Goal: Communication & Community: Answer question/provide support

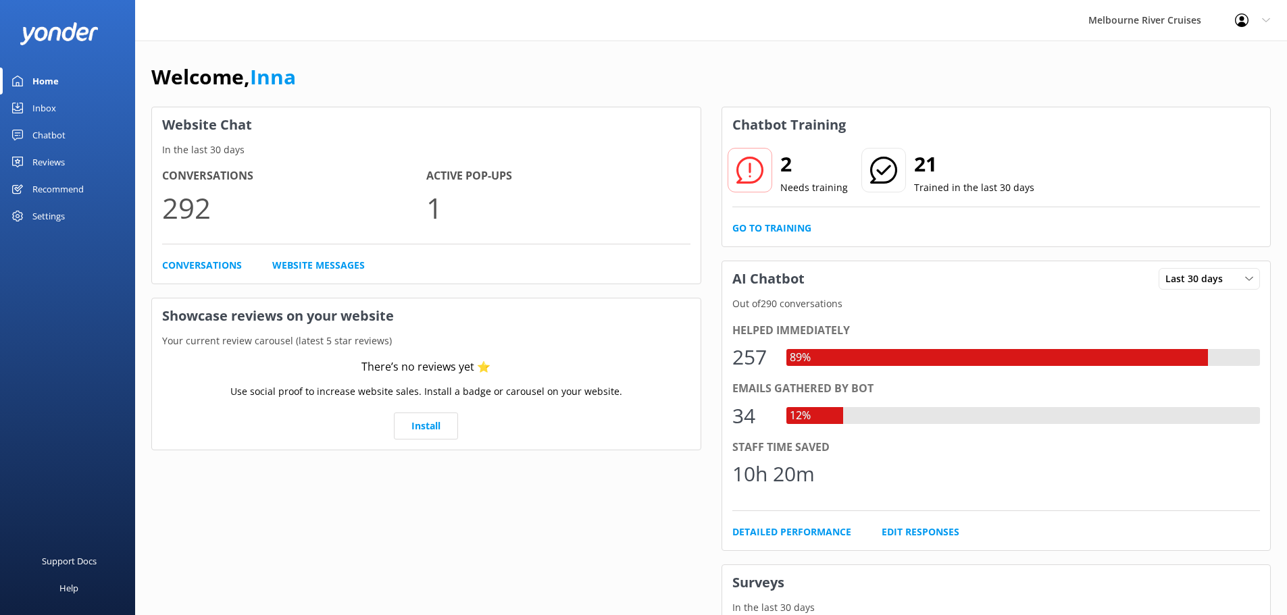
click at [41, 105] on div "Inbox" at bounding box center [44, 108] width 24 height 27
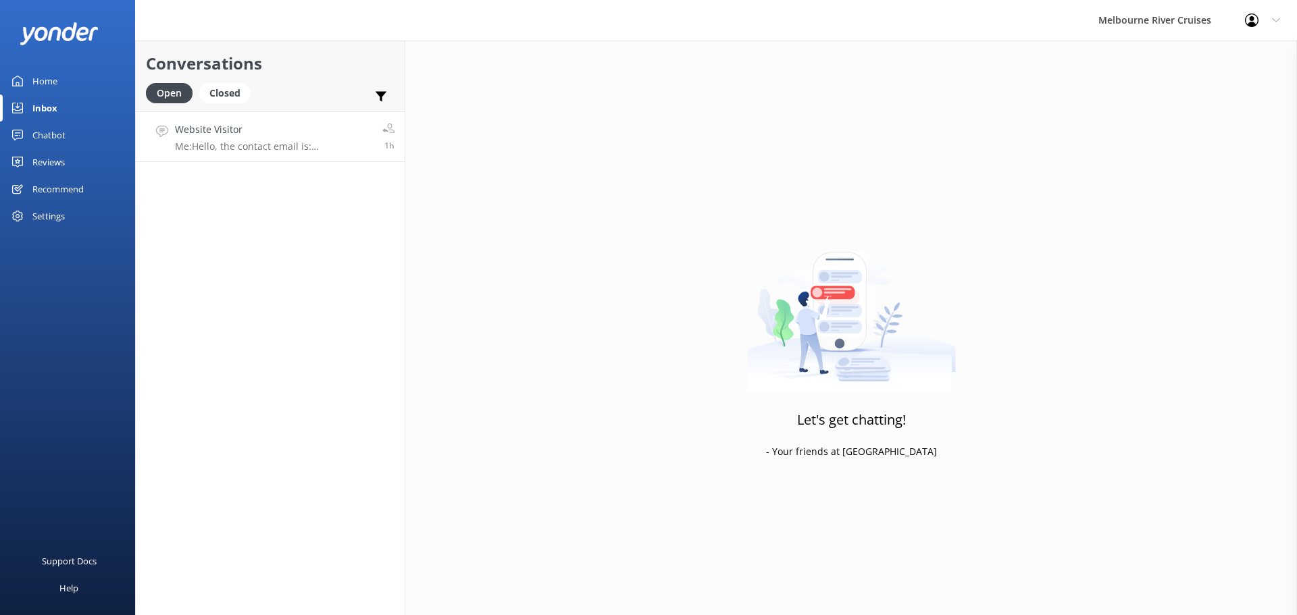
click at [225, 147] on p "Me: Hello, the contact email is: [EMAIL_ADDRESS][DOMAIN_NAME] - your email can …" at bounding box center [273, 146] width 197 height 12
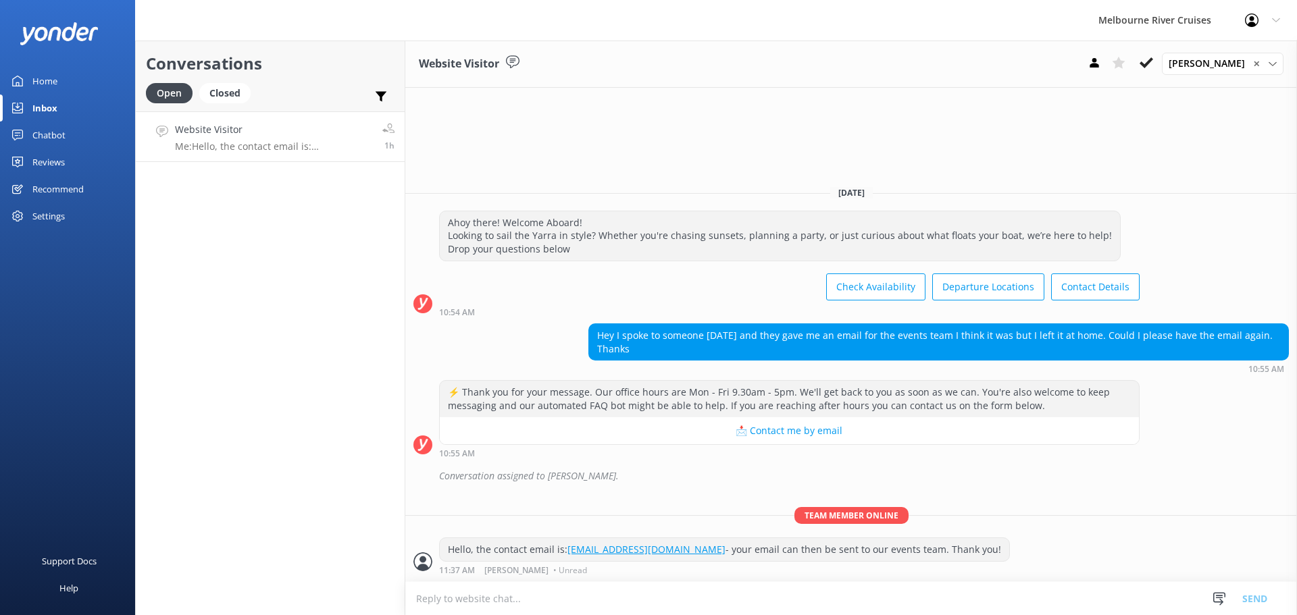
click at [207, 140] on p "Me: Hello, the contact email is: [EMAIL_ADDRESS][DOMAIN_NAME] - your email can …" at bounding box center [273, 146] width 197 height 12
click at [1150, 63] on icon at bounding box center [1146, 63] width 14 height 14
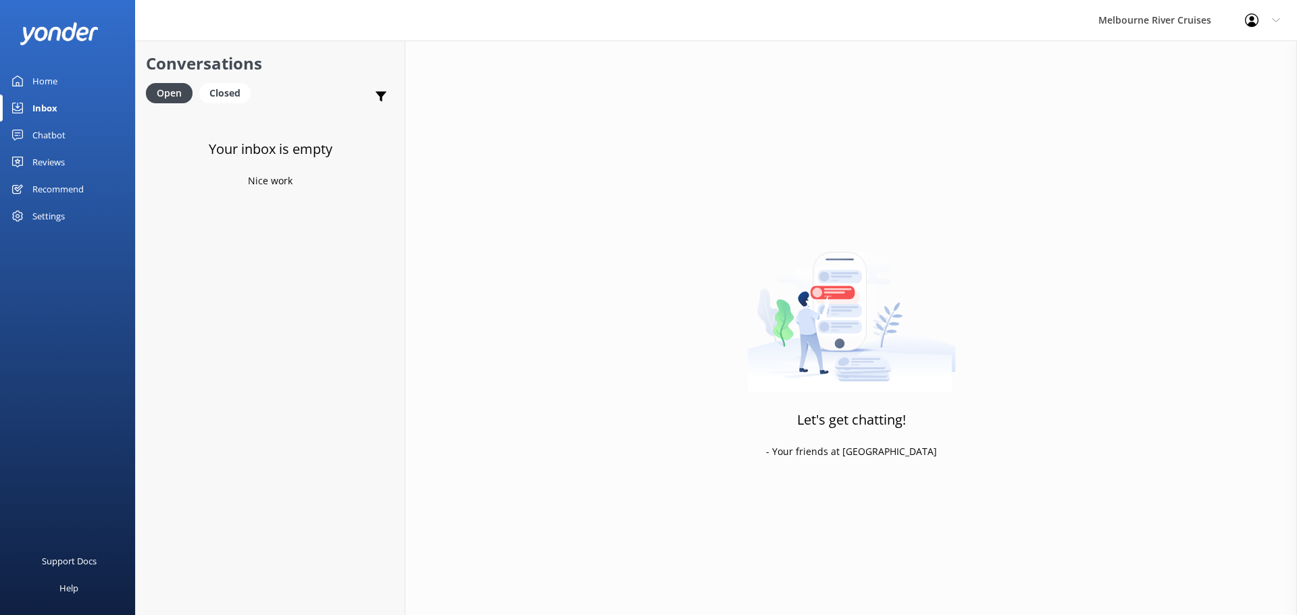
click at [37, 107] on div "Inbox" at bounding box center [44, 108] width 25 height 27
click at [236, 91] on div "Closed" at bounding box center [224, 93] width 51 height 20
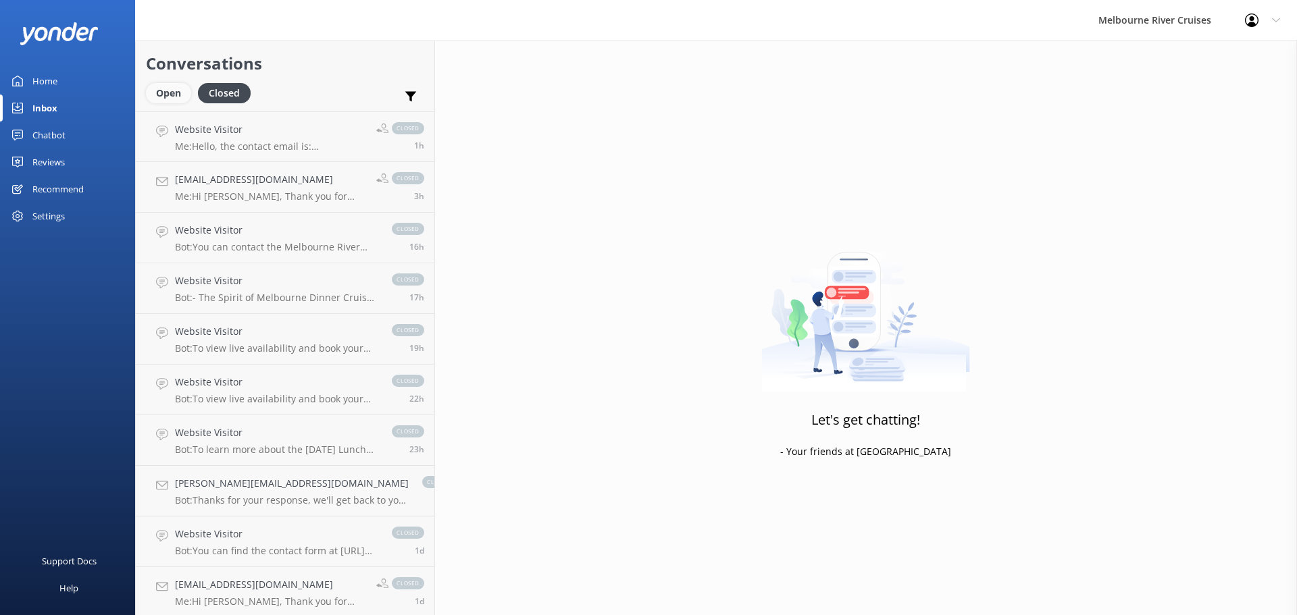
click at [164, 93] on div "Open" at bounding box center [168, 93] width 45 height 20
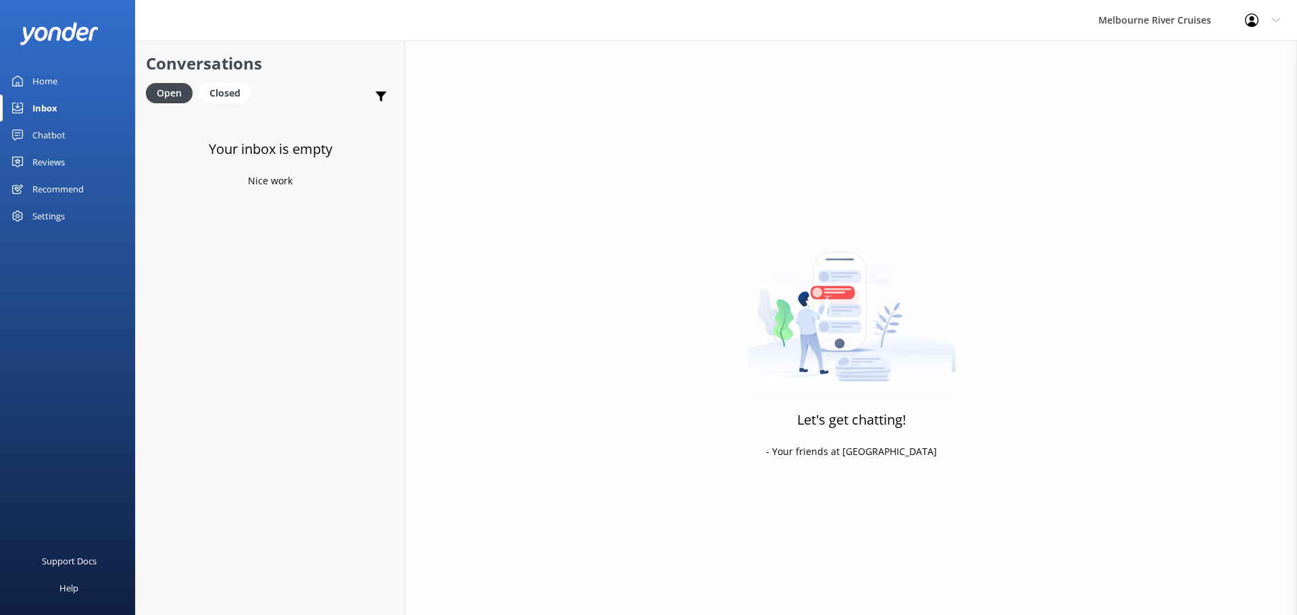
drag, startPoint x: 44, startPoint y: 107, endPoint x: 44, endPoint y: 130, distance: 22.3
click at [44, 107] on div "Inbox" at bounding box center [44, 108] width 25 height 27
click at [39, 130] on div "Chatbot" at bounding box center [48, 135] width 33 height 27
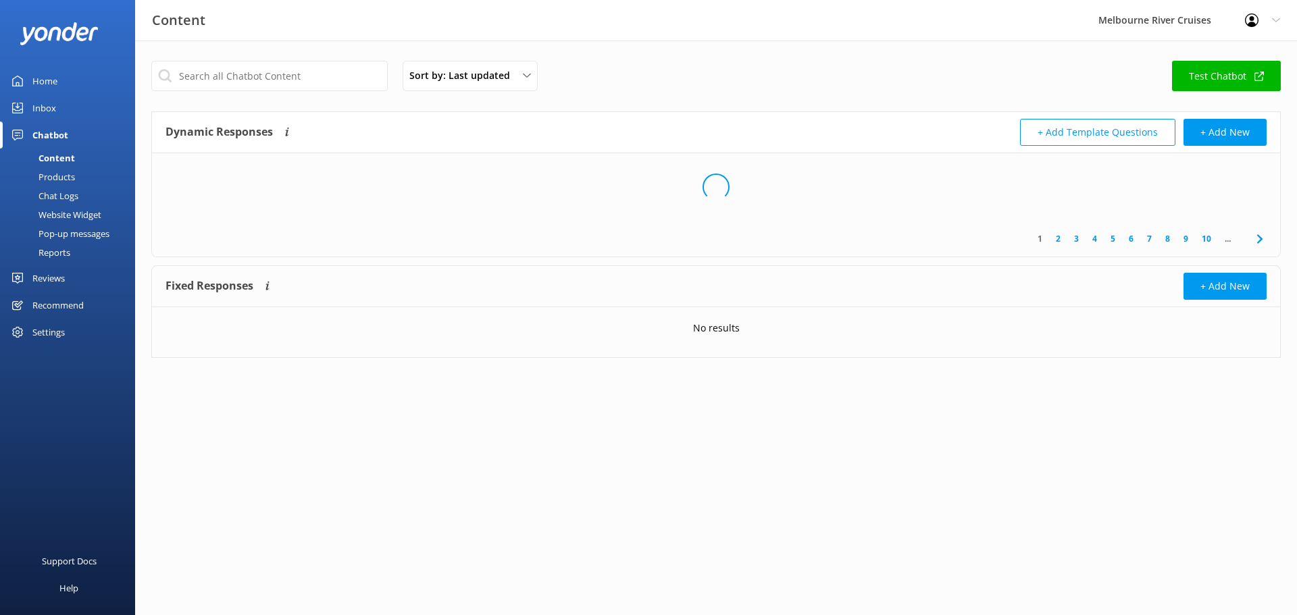
click at [39, 109] on div "Inbox" at bounding box center [44, 108] width 24 height 27
